Goal: Information Seeking & Learning: Check status

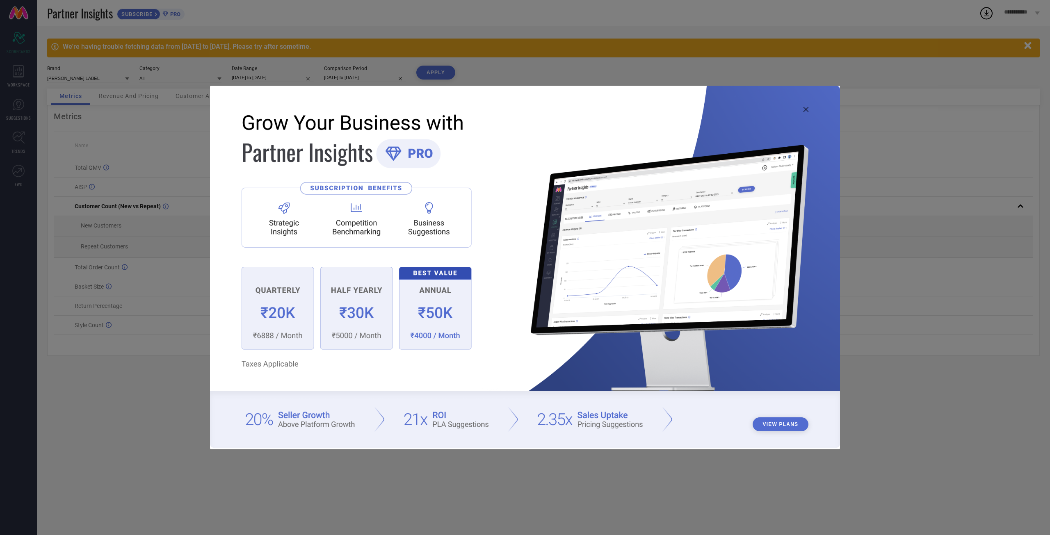
click at [804, 107] on div "View Plans" at bounding box center [525, 268] width 630 height 364
click at [805, 107] on icon at bounding box center [806, 109] width 5 height 5
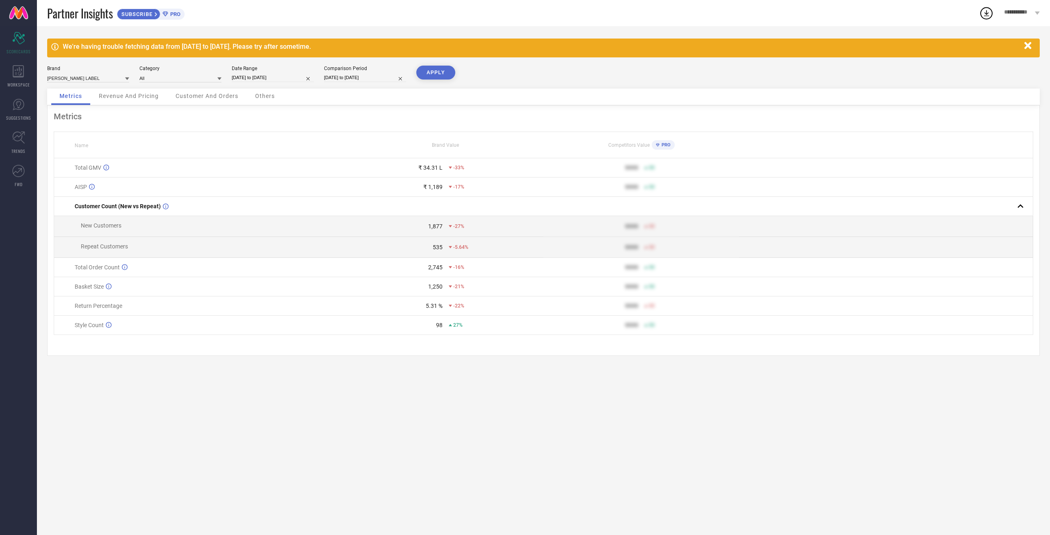
click at [296, 80] on input "[DATE] to [DATE]" at bounding box center [273, 77] width 82 height 9
select select "7"
select select "2025"
select select "8"
select select "2025"
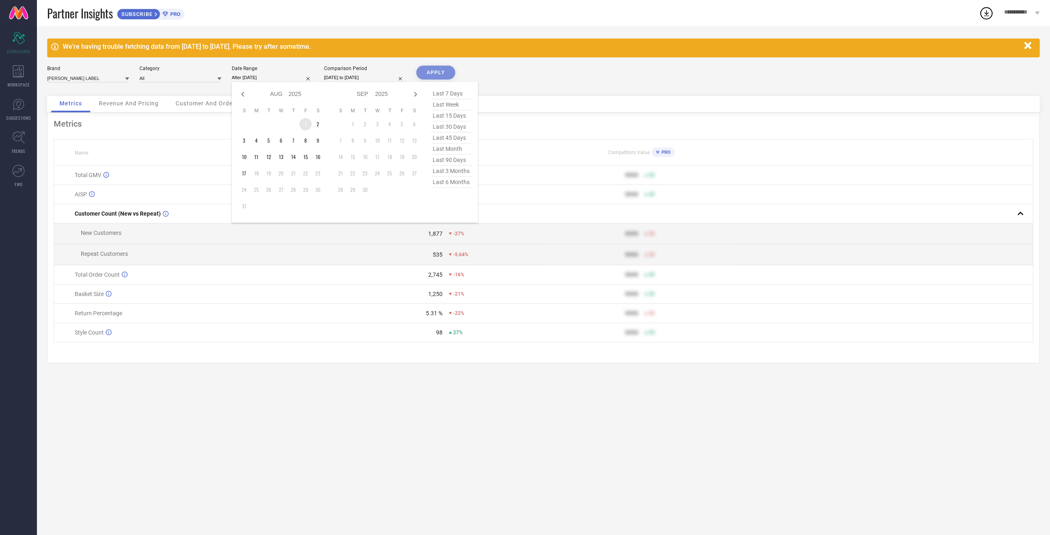
click at [304, 130] on td "1" at bounding box center [305, 124] width 12 height 12
type input "[DATE] to [DATE]"
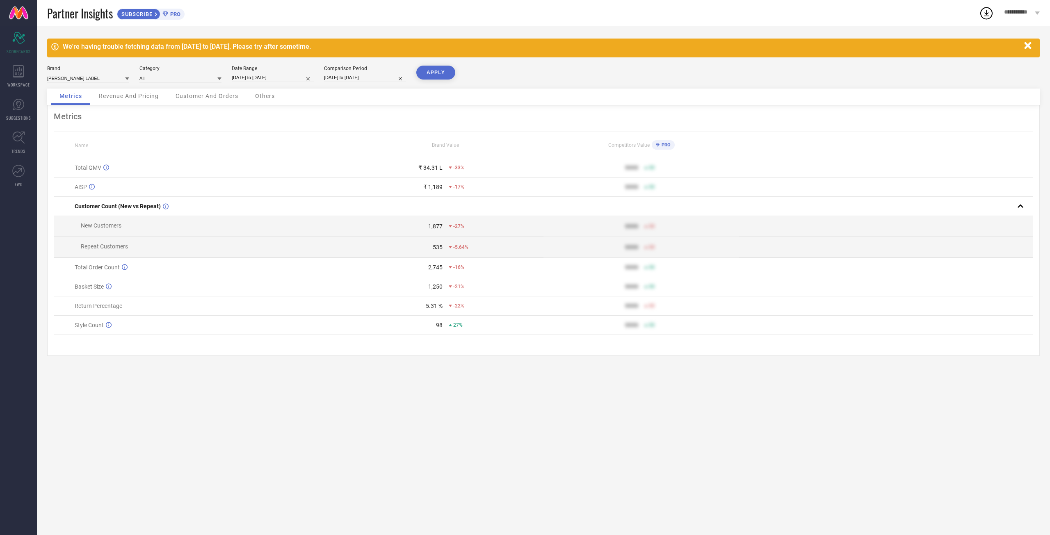
click at [435, 69] on button "APPLY" at bounding box center [435, 73] width 39 height 14
click at [267, 82] on input "[DATE] to [DATE]" at bounding box center [273, 77] width 82 height 9
select select "7"
select select "2025"
select select "8"
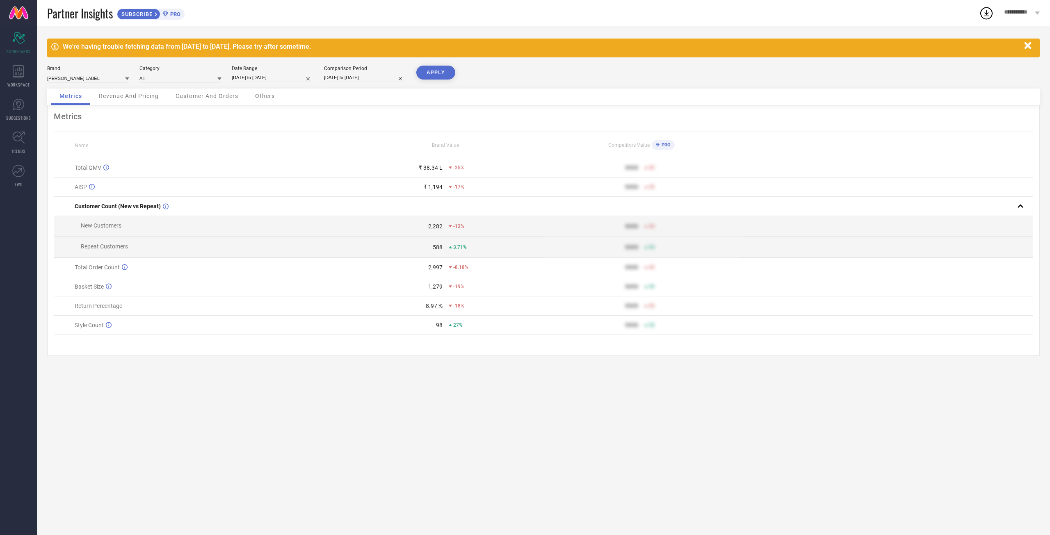
select select "2025"
click at [240, 96] on icon at bounding box center [243, 94] width 10 height 10
select select "6"
select select "2025"
select select "7"
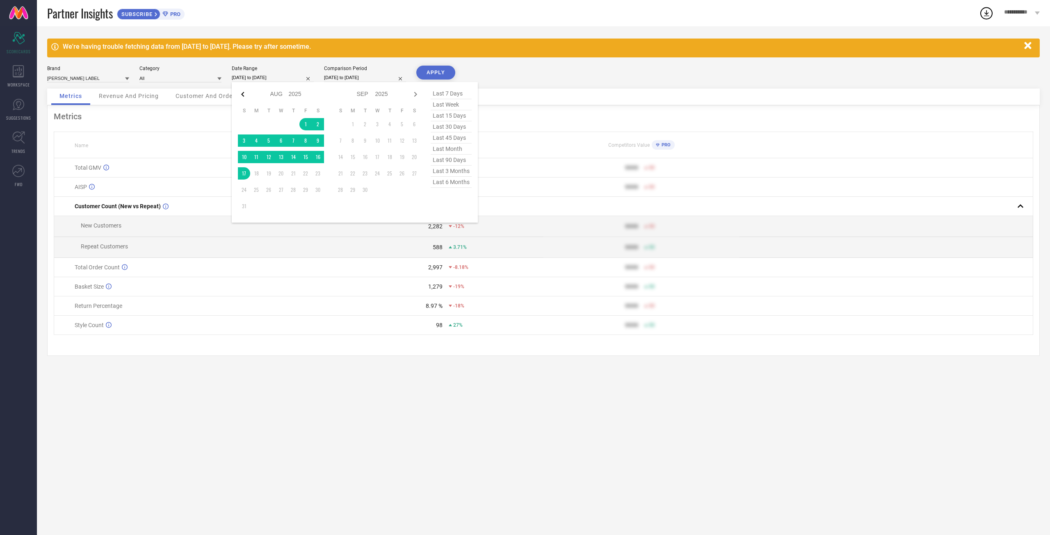
select select "2025"
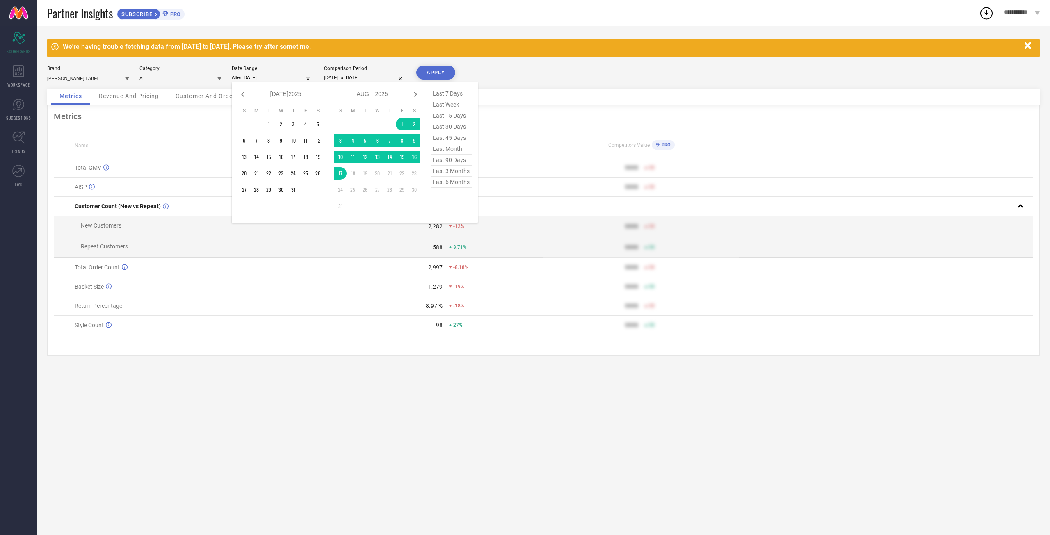
click at [268, 123] on td "1" at bounding box center [269, 124] width 12 height 12
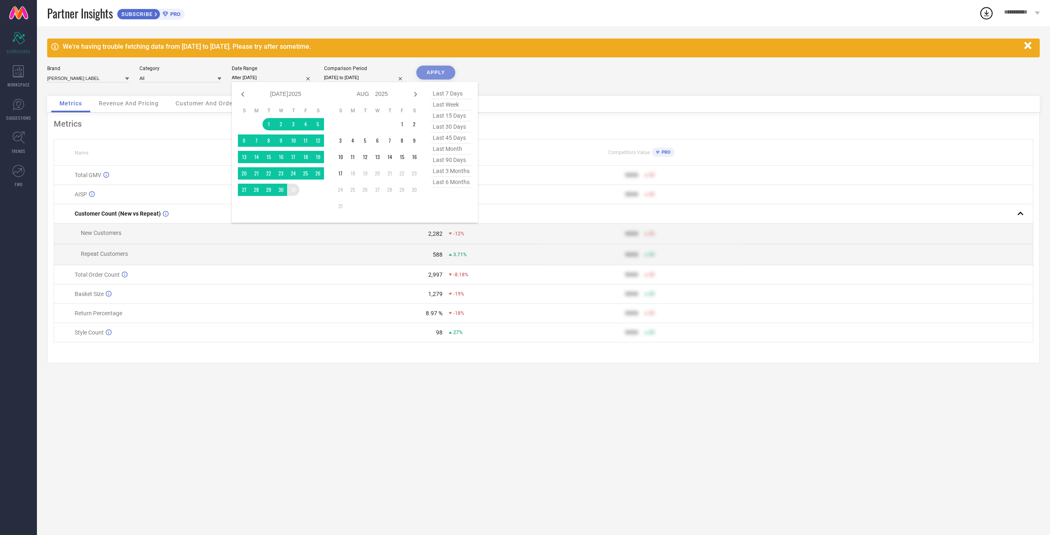
type input "[DATE] to [DATE]"
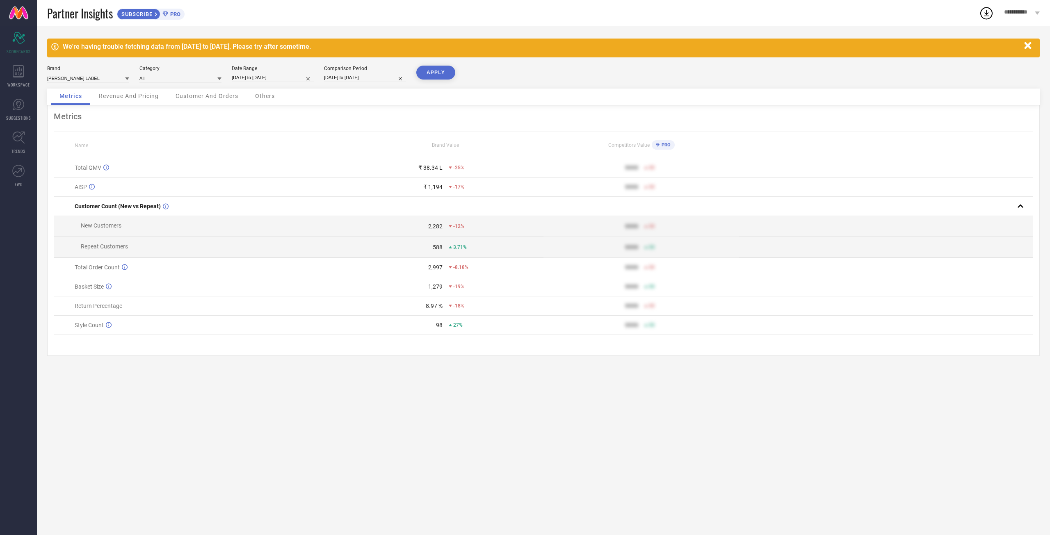
click at [426, 78] on button "APPLY" at bounding box center [435, 73] width 39 height 14
drag, startPoint x: 395, startPoint y: 331, endPoint x: 453, endPoint y: 333, distance: 57.4
type textarea "24.27 %"
click at [453, 309] on div "24.27 % -3.17%" at bounding box center [445, 306] width 195 height 7
click at [453, 309] on span "-3.17%" at bounding box center [460, 306] width 15 height 6
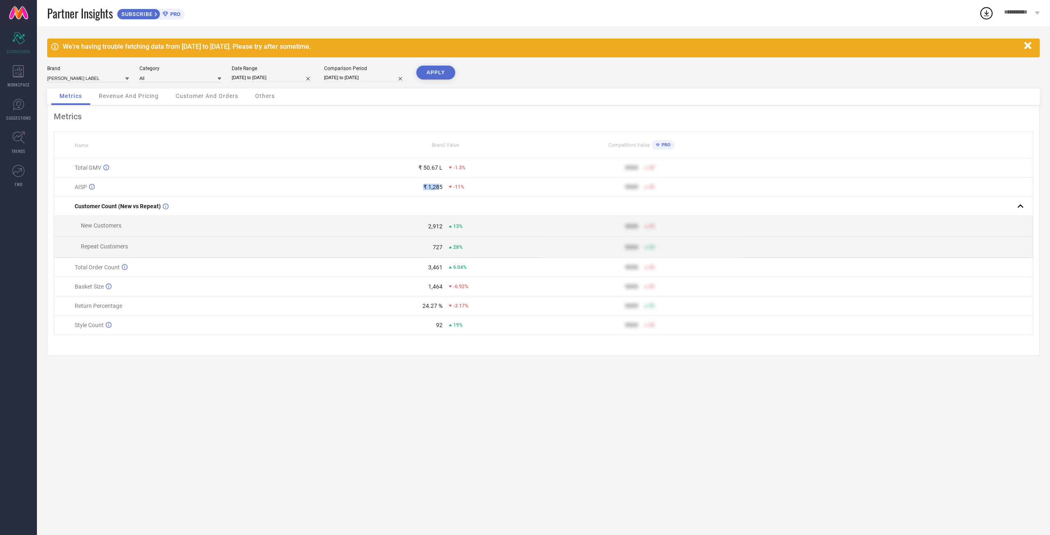
drag, startPoint x: 425, startPoint y: 197, endPoint x: 438, endPoint y: 198, distance: 13.6
click at [438, 190] on div "₹ 1,285" at bounding box center [432, 187] width 19 height 7
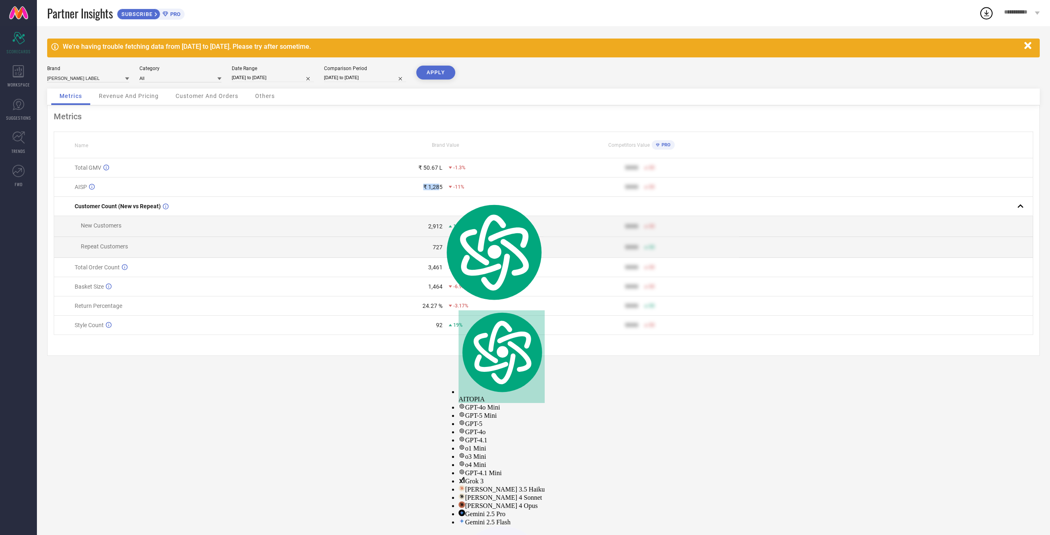
click at [438, 190] on div "₹ 1,285" at bounding box center [432, 187] width 19 height 7
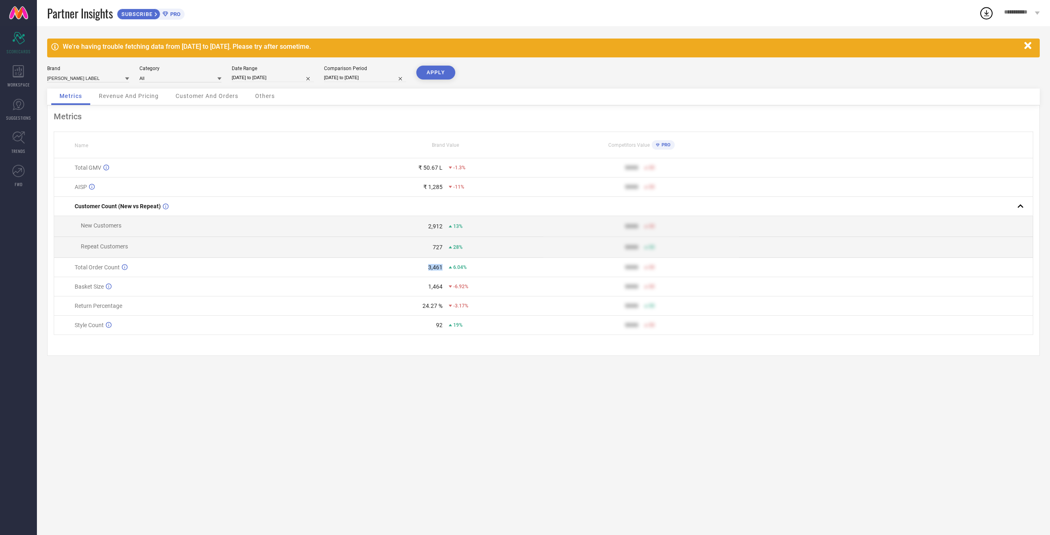
drag, startPoint x: 444, startPoint y: 286, endPoint x: 452, endPoint y: 285, distance: 7.4
click at [452, 271] on div "3,461 6.04%" at bounding box center [445, 267] width 195 height 7
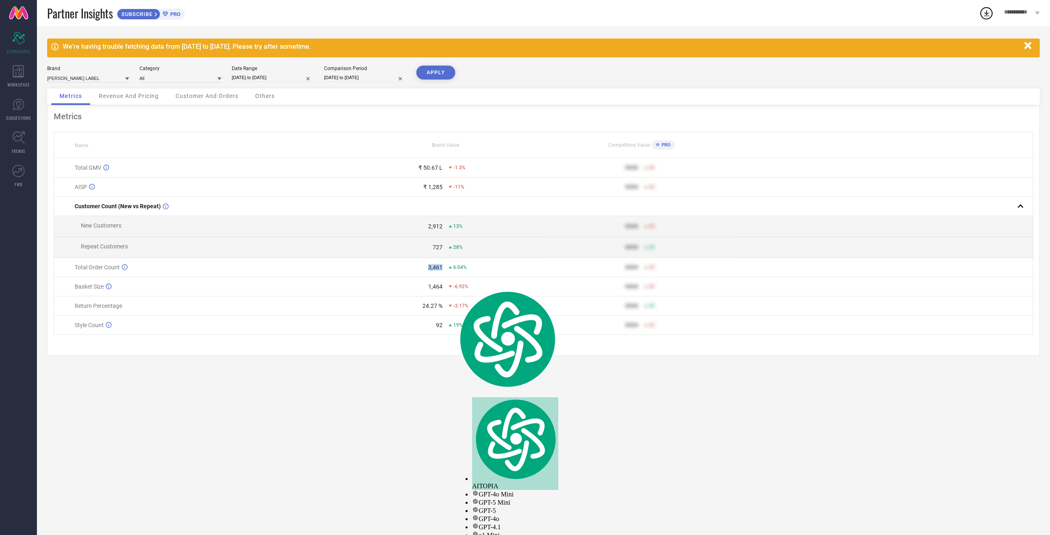
click at [452, 271] on div "3,461 6.04%" at bounding box center [445, 267] width 195 height 7
